Goal: Information Seeking & Learning: Learn about a topic

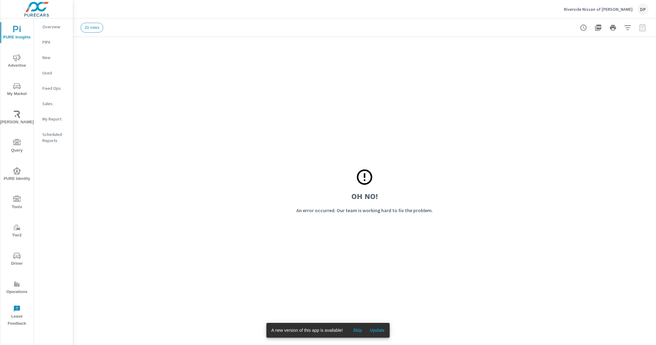
click at [381, 328] on span "Update" at bounding box center [377, 330] width 15 height 6
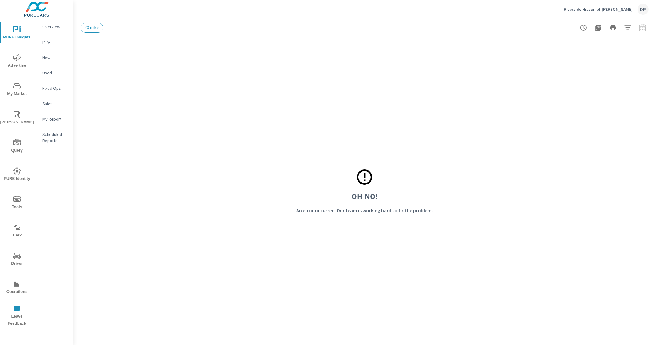
click at [57, 24] on p "Overview" at bounding box center [54, 27] width 25 height 6
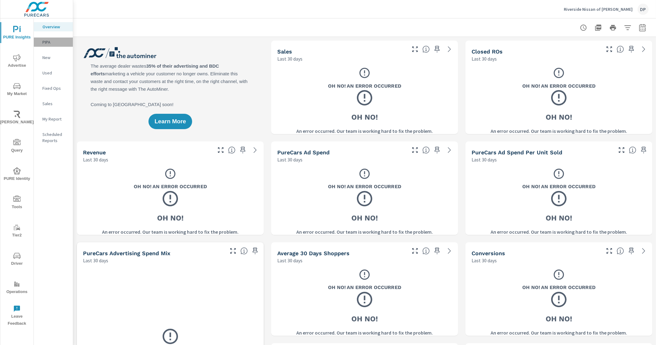
click at [47, 45] on div "PIPA" at bounding box center [53, 41] width 39 height 9
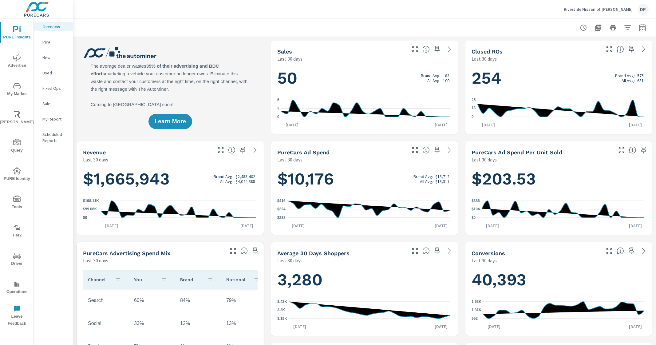
click at [355, 16] on div "Riverside Nissan of [PERSON_NAME]" at bounding box center [364, 9] width 568 height 18
